Goal: Use online tool/utility: Utilize a website feature to perform a specific function

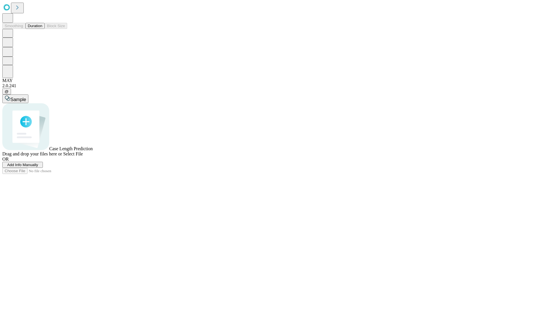
click at [42, 29] on button "Duration" at bounding box center [34, 26] width 19 height 6
click at [38, 167] on span "Add Info Manually" at bounding box center [22, 165] width 31 height 4
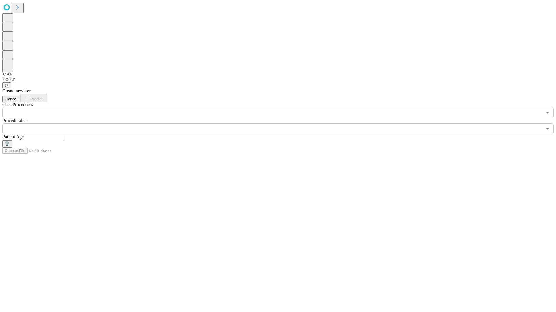
click at [65, 135] on input "text" at bounding box center [44, 138] width 41 height 6
type input "**"
click at [282, 124] on input "text" at bounding box center [272, 129] width 540 height 11
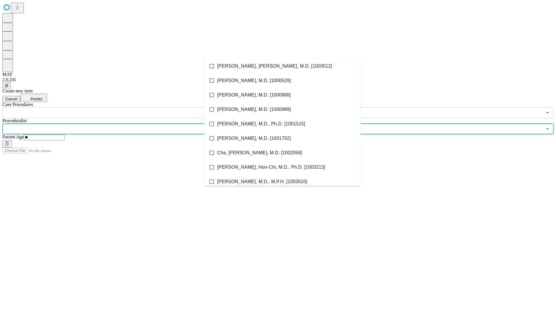
click at [282, 66] on li "[PERSON_NAME], [PERSON_NAME], M.D. [1000512]" at bounding box center [282, 66] width 156 height 14
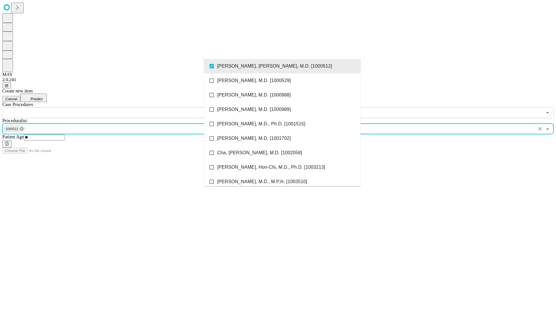
click at [122, 107] on input "text" at bounding box center [272, 112] width 540 height 11
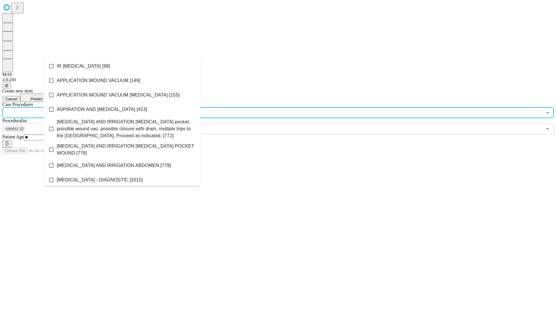
click at [122, 66] on li "IR [MEDICAL_DATA] [98]" at bounding box center [122, 66] width 156 height 14
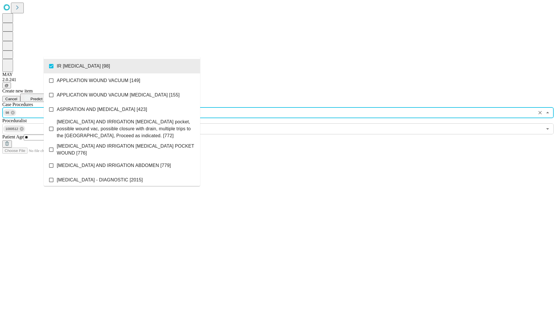
click at [42, 97] on span "Predict" at bounding box center [36, 99] width 12 height 4
